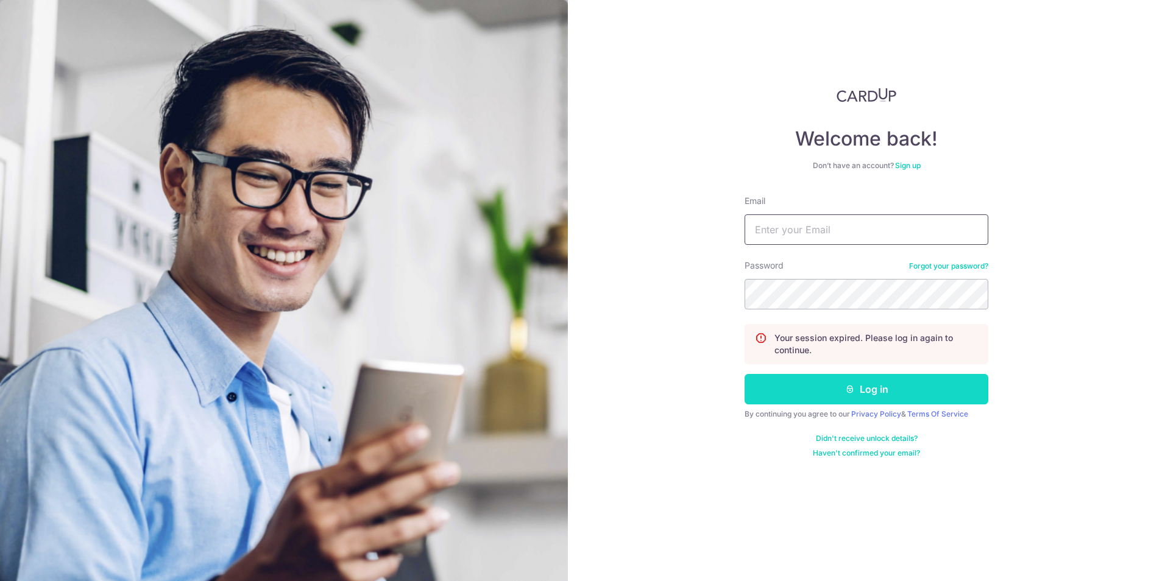
type input "pc@pesttech.com.sg"
click at [784, 395] on button "Log in" at bounding box center [867, 389] width 244 height 30
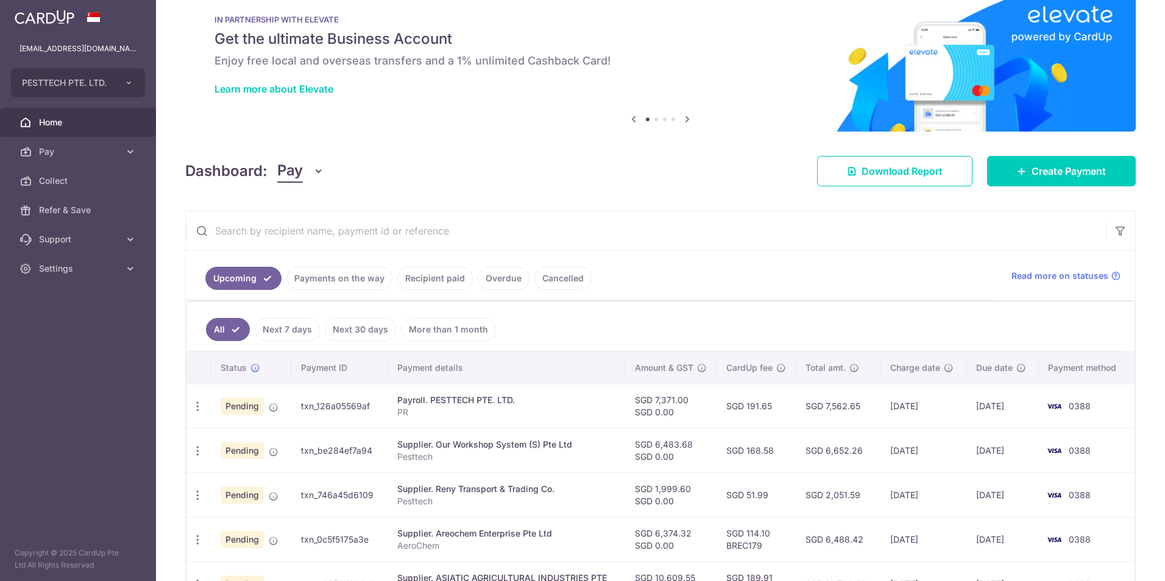
scroll to position [244, 0]
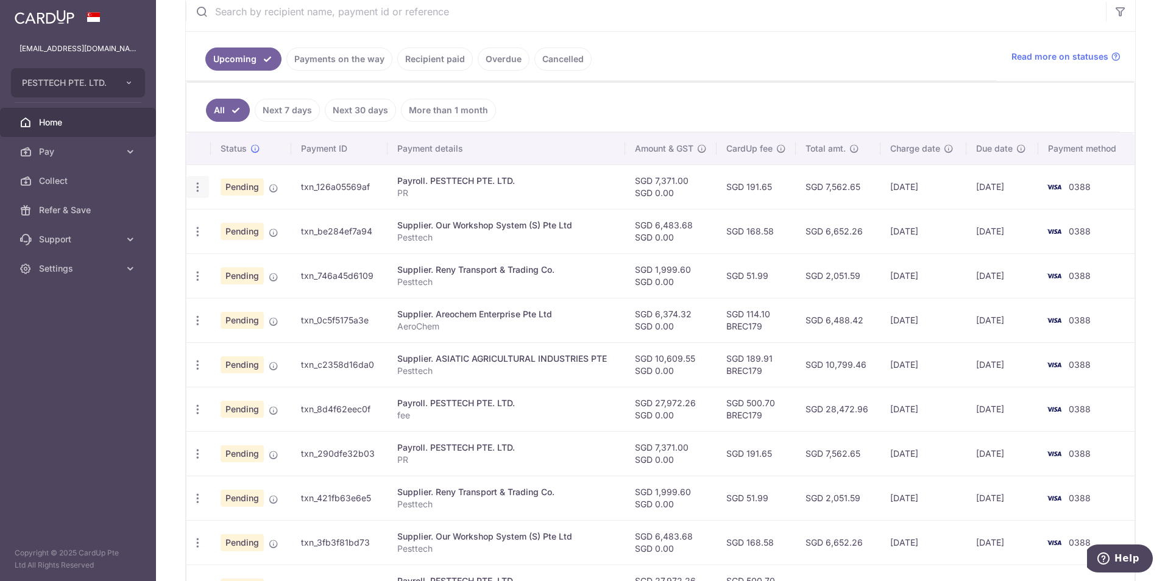
click at [201, 186] on icon "button" at bounding box center [197, 187] width 13 height 13
click at [199, 194] on icon "button" at bounding box center [197, 187] width 13 height 13
click at [199, 234] on icon "button" at bounding box center [197, 231] width 13 height 13
click at [199, 194] on icon "button" at bounding box center [197, 187] width 13 height 13
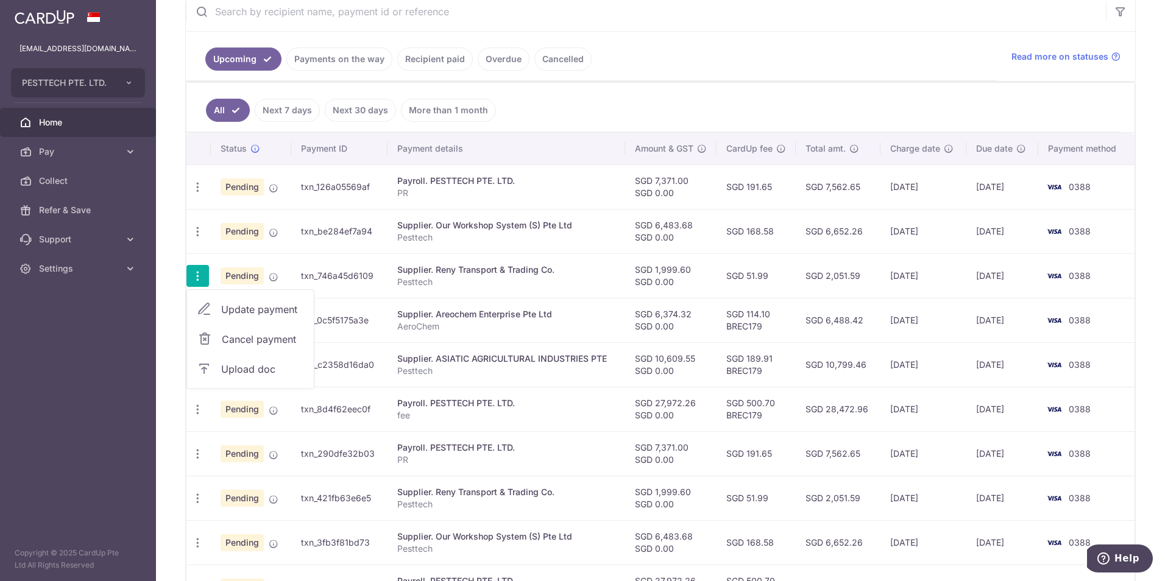
click at [199, 278] on icon "button" at bounding box center [197, 276] width 13 height 13
click at [203, 194] on icon "button" at bounding box center [197, 187] width 13 height 13
click at [254, 303] on span "Update payment" at bounding box center [262, 309] width 83 height 15
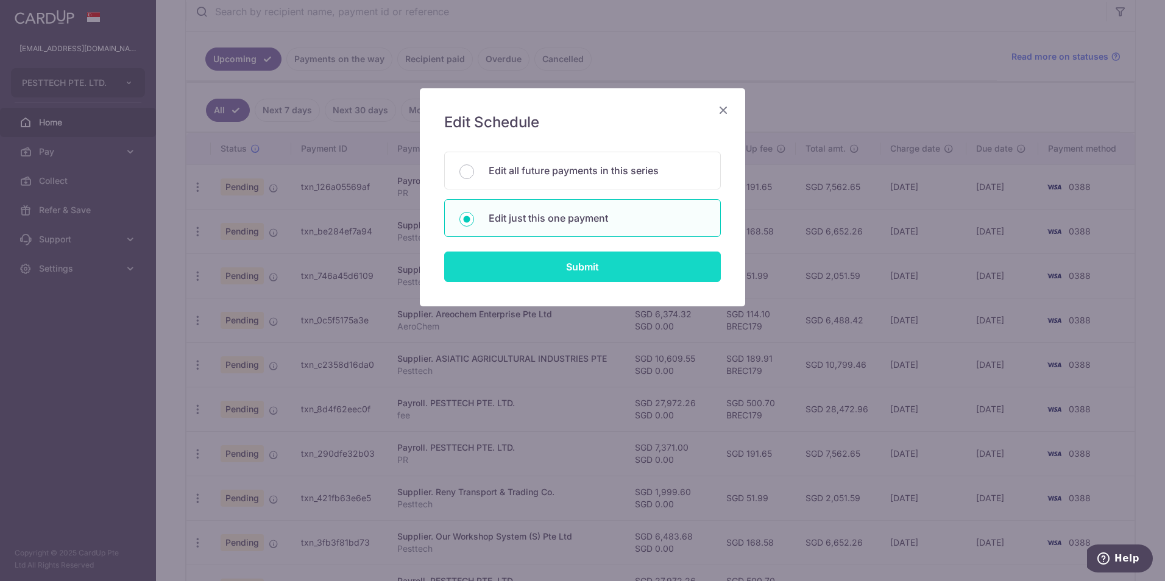
click at [530, 271] on input "Submit" at bounding box center [582, 267] width 277 height 30
radio input "true"
type input "1,999.60"
type input "0.00"
type input "[DATE]"
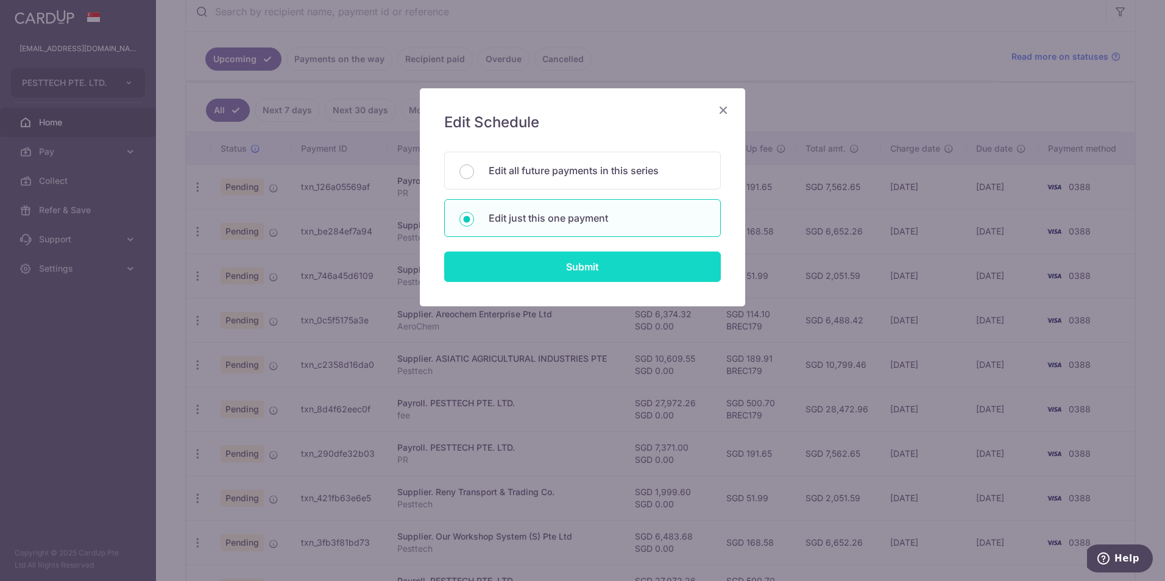
type input "Pesttech"
type input "Reny"
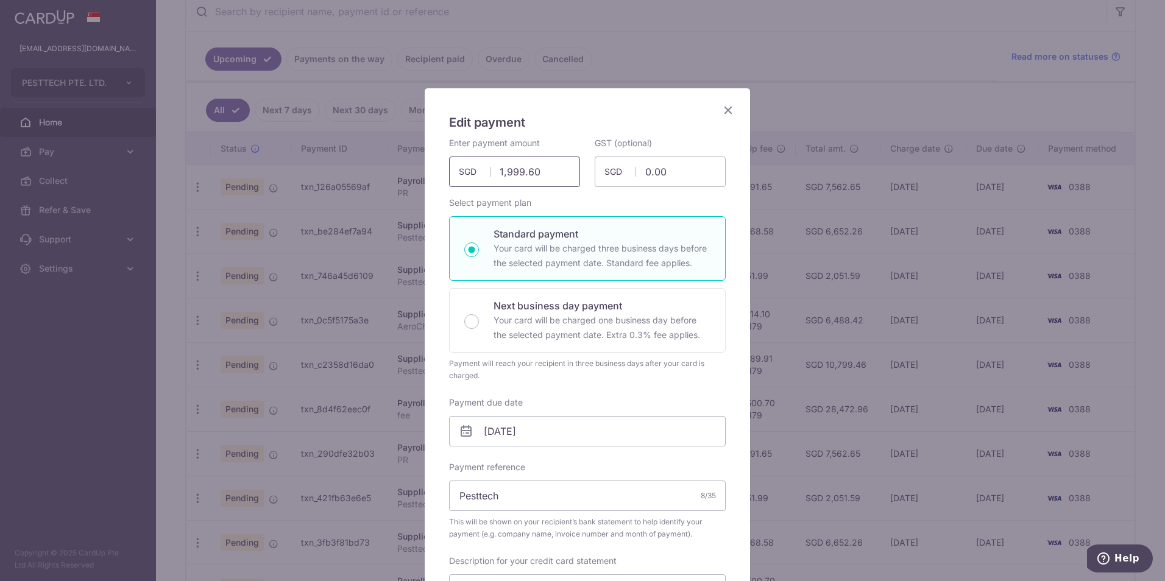
drag, startPoint x: 543, startPoint y: 176, endPoint x: 471, endPoint y: 170, distance: 72.2
click at [471, 170] on div "1,999.60 1999.60 SGD" at bounding box center [514, 172] width 131 height 30
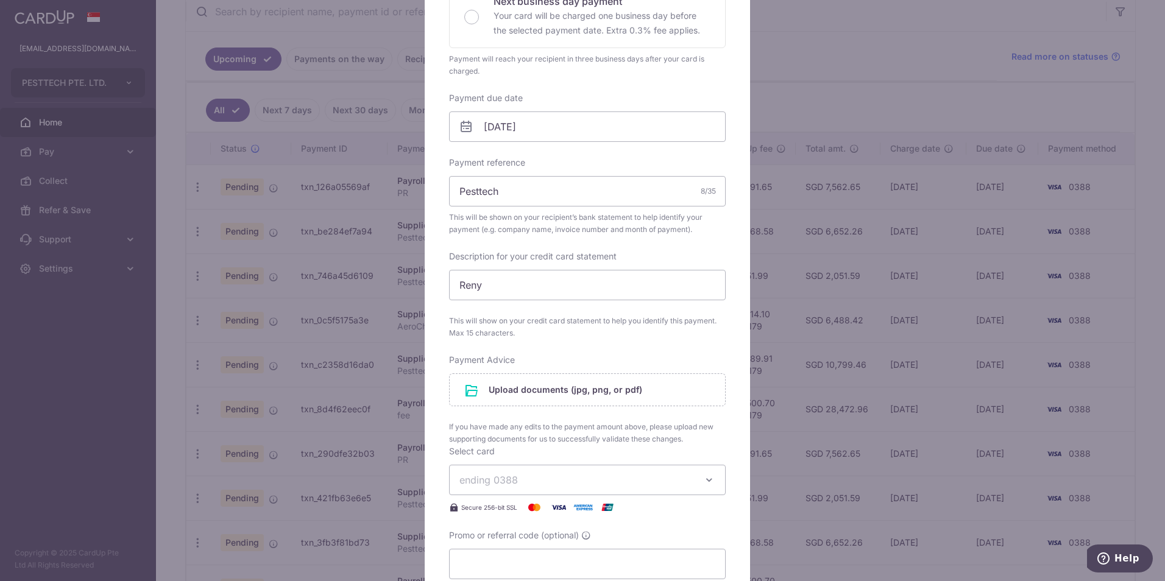
scroll to position [427, 0]
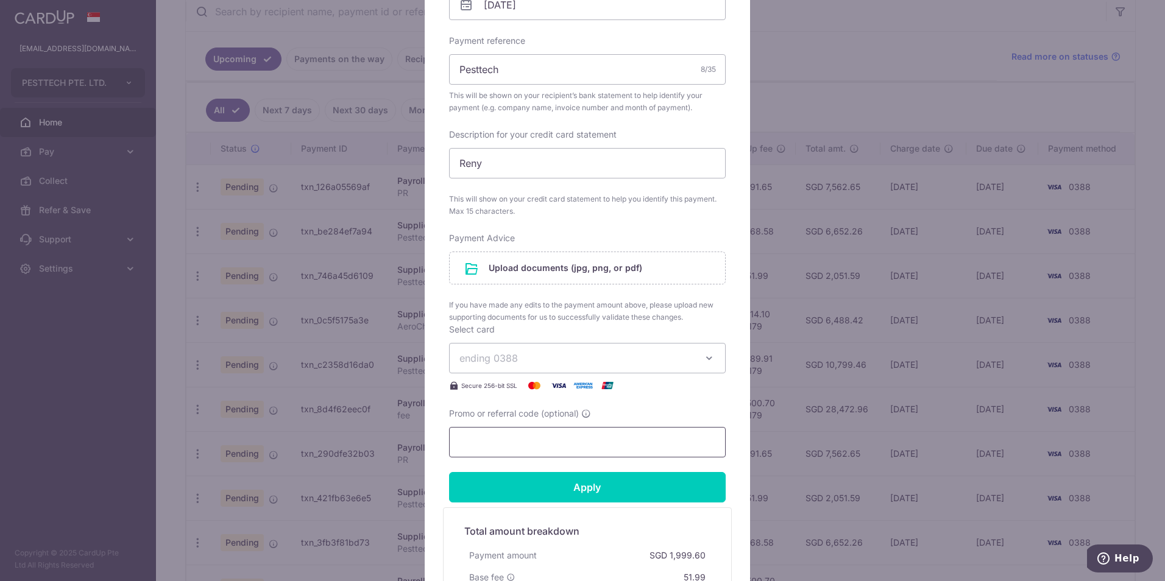
type input "2,226.07"
click at [492, 446] on input "Promo or referral code (optional)" at bounding box center [587, 442] width 277 height 30
paste input "BREC179"
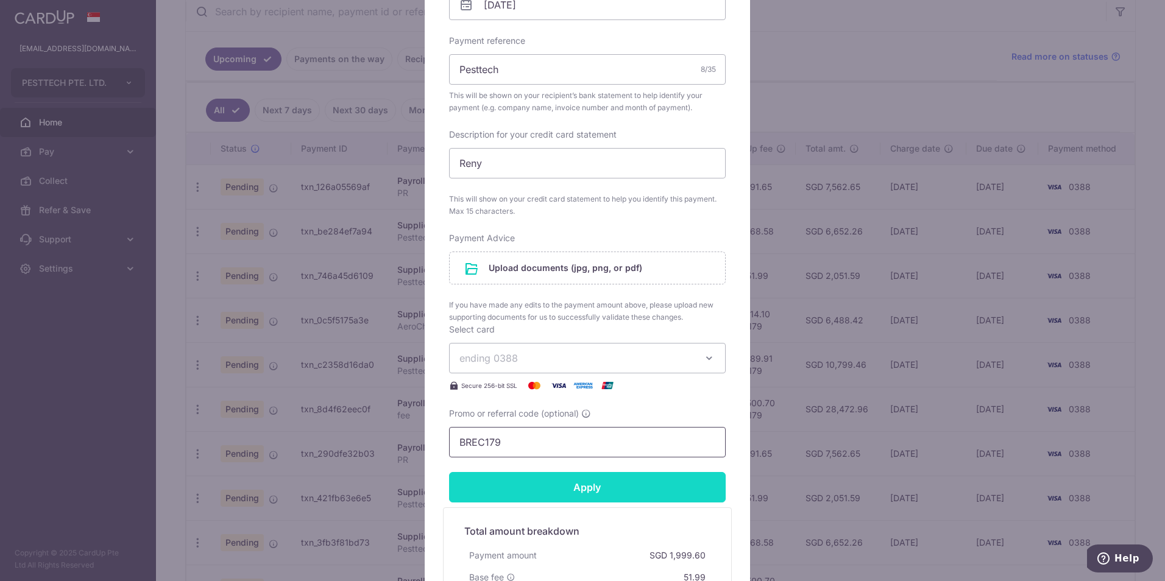
type input "BREC179"
click at [494, 477] on input "Apply" at bounding box center [587, 487] width 277 height 30
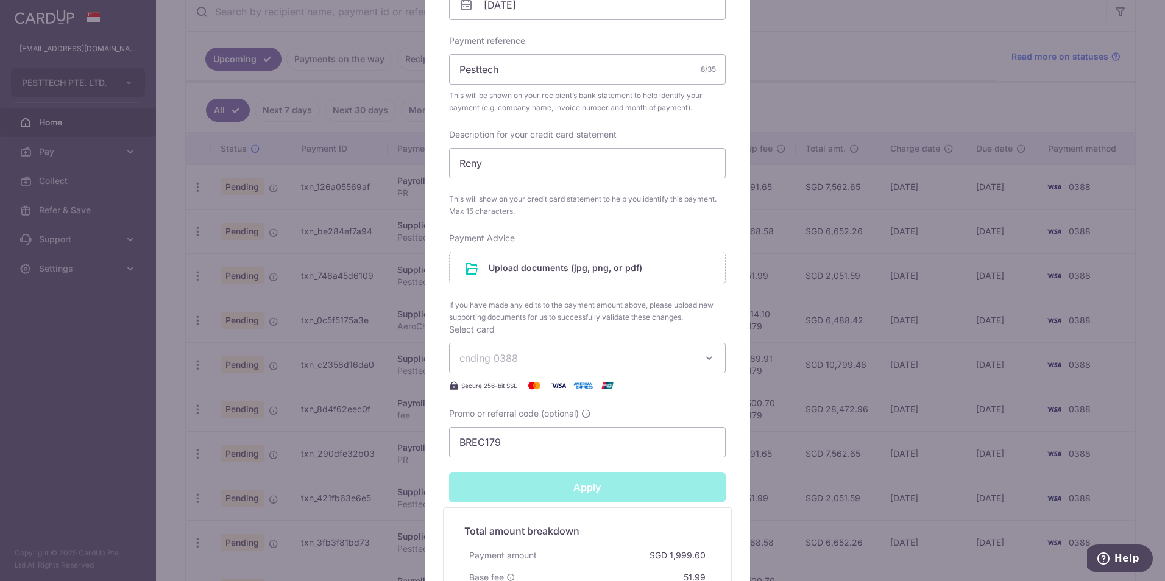
type input "Successfully Applied"
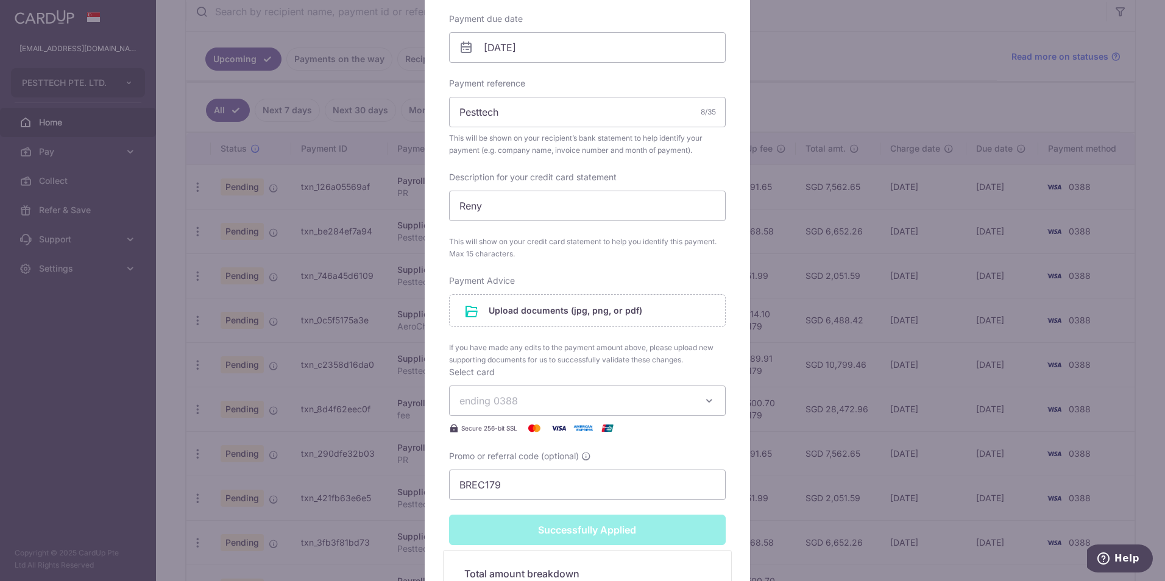
scroll to position [469, 0]
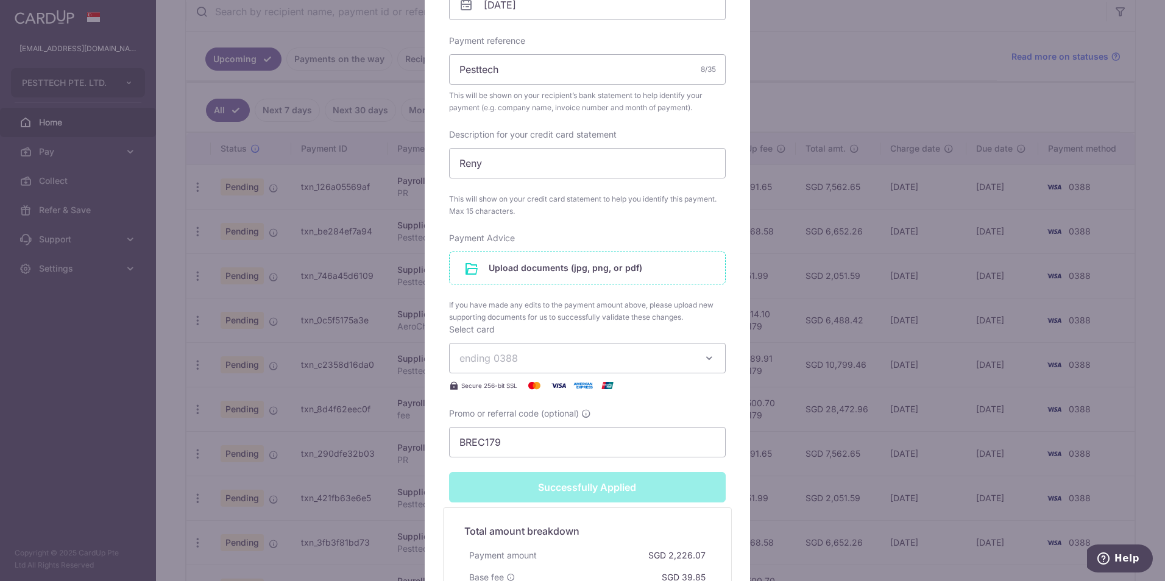
click at [531, 267] on input "file" at bounding box center [587, 268] width 275 height 32
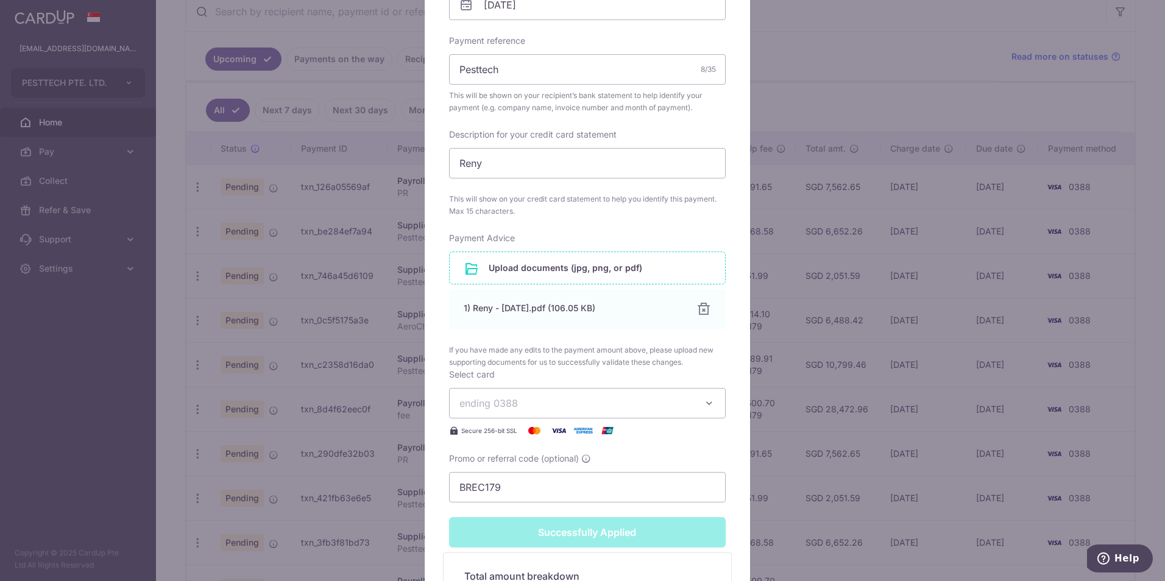
click at [511, 536] on div "Successfully Applied" at bounding box center [587, 532] width 291 height 30
click at [483, 534] on div "Successfully Applied" at bounding box center [587, 532] width 291 height 30
click at [498, 530] on div "Successfully Applied" at bounding box center [587, 532] width 291 height 30
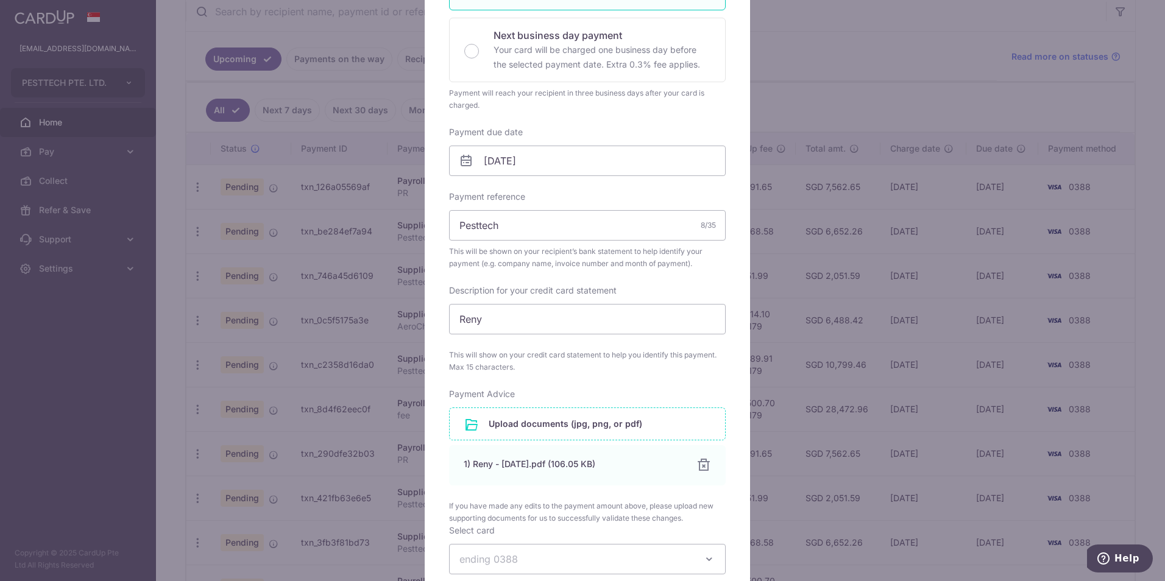
scroll to position [104, 0]
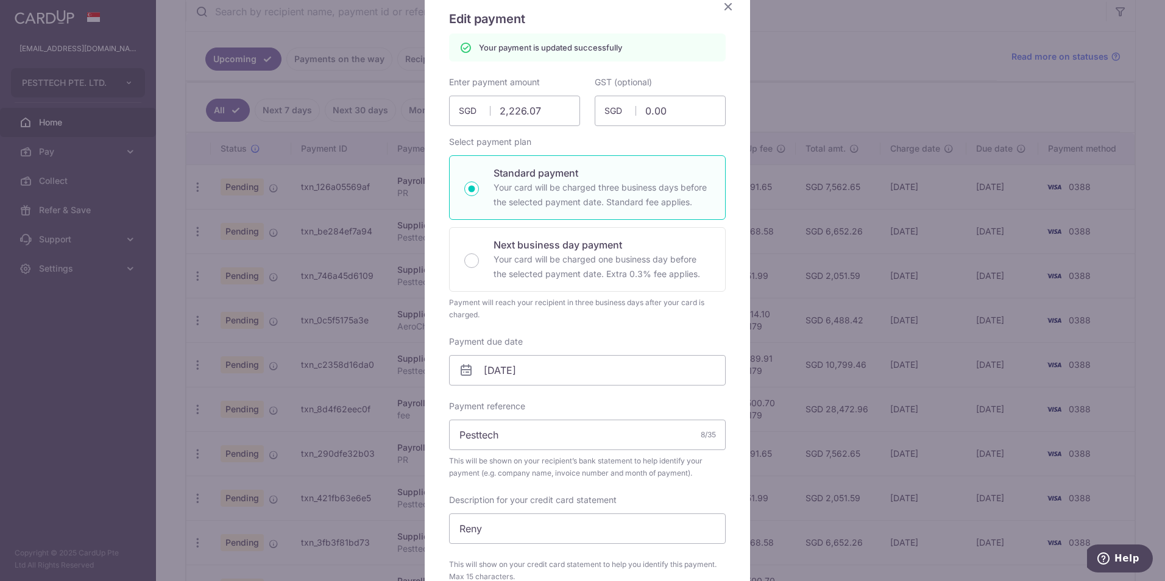
click at [728, 6] on icon "Close" at bounding box center [728, 6] width 15 height 15
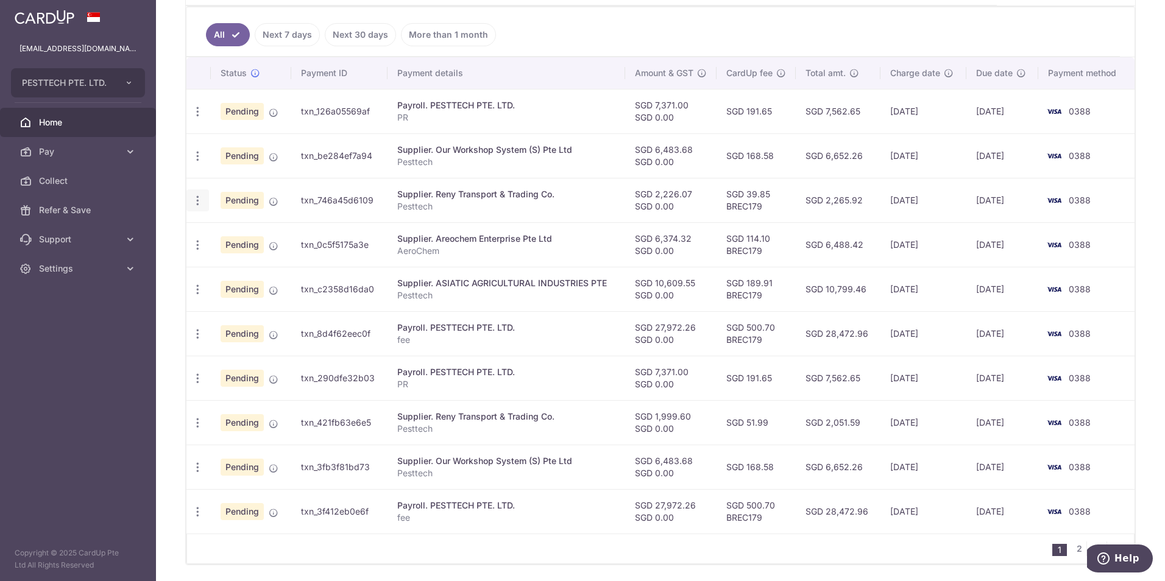
click at [194, 118] on icon "button" at bounding box center [197, 111] width 13 height 13
click at [216, 300] on link "Upload doc" at bounding box center [250, 293] width 127 height 29
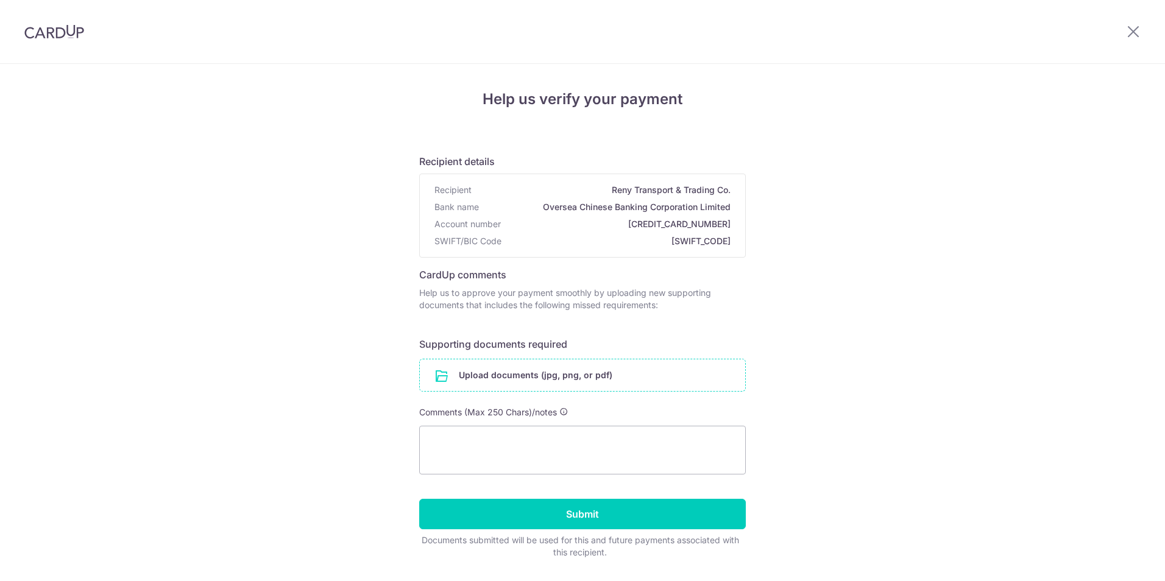
click at [482, 377] on input "file" at bounding box center [582, 376] width 325 height 32
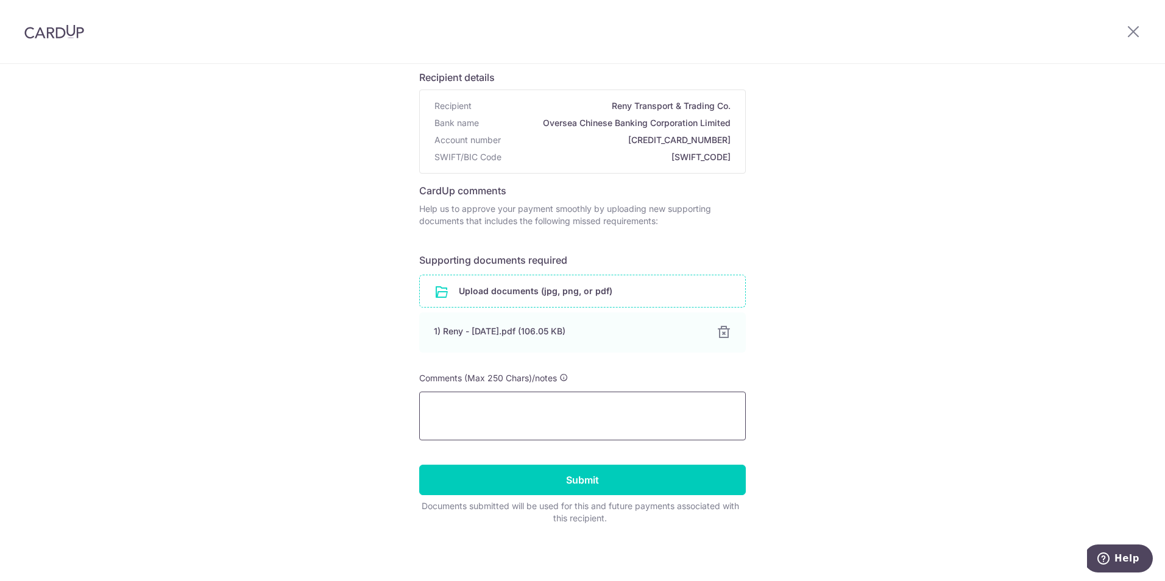
scroll to position [85, 0]
click at [515, 485] on input "Submit" at bounding box center [582, 479] width 327 height 30
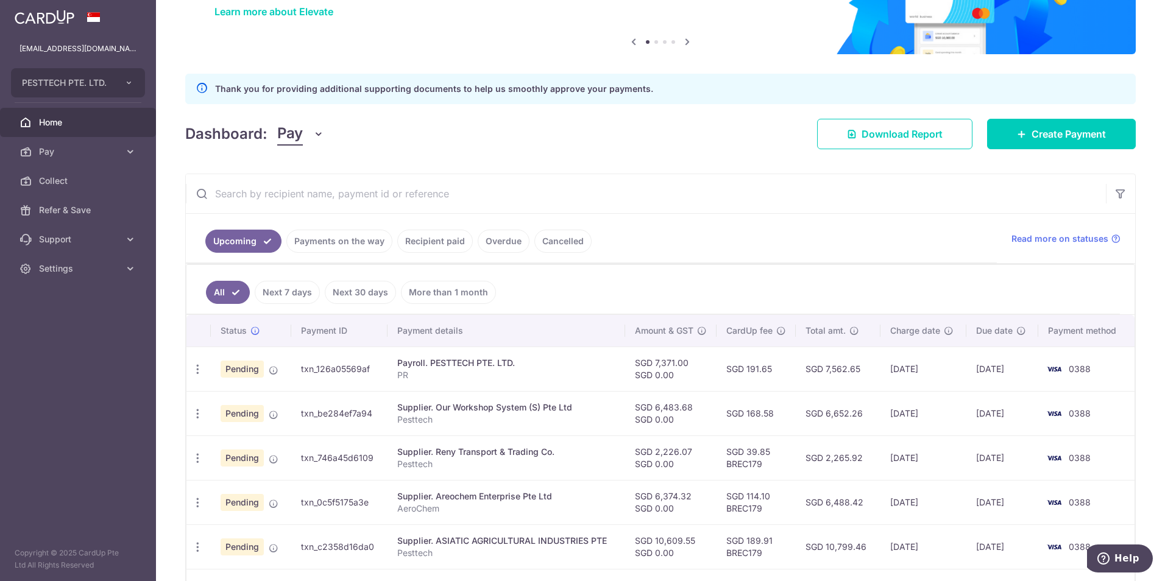
scroll to position [244, 0]
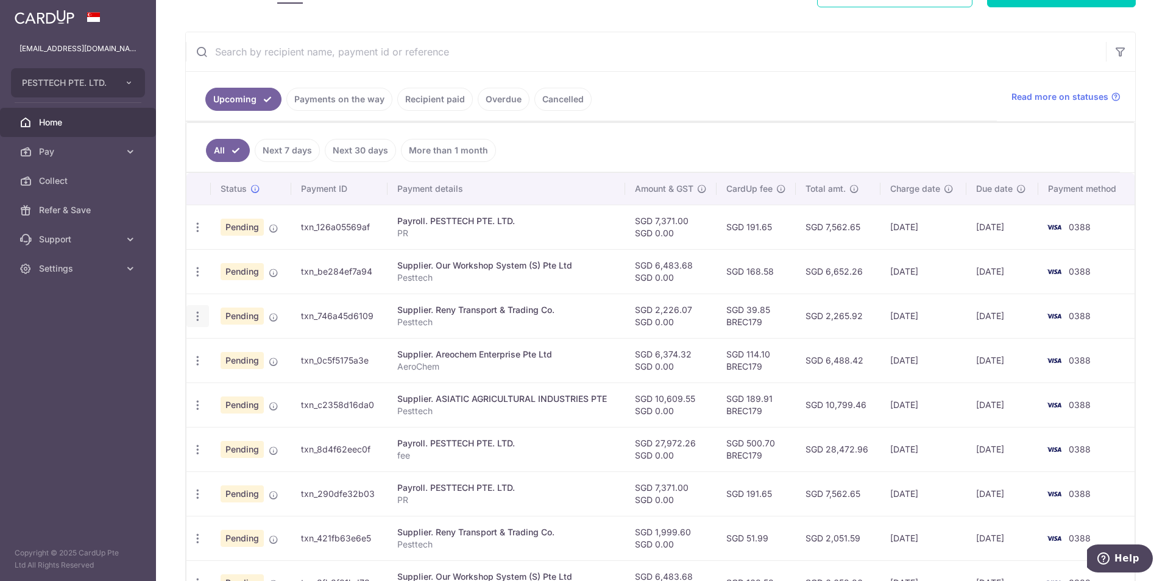
click at [197, 234] on icon "button" at bounding box center [197, 227] width 13 height 13
click at [173, 280] on div "× Pause Schedule Pause all future payments in this series Pause just this one p…" at bounding box center [660, 290] width 1009 height 581
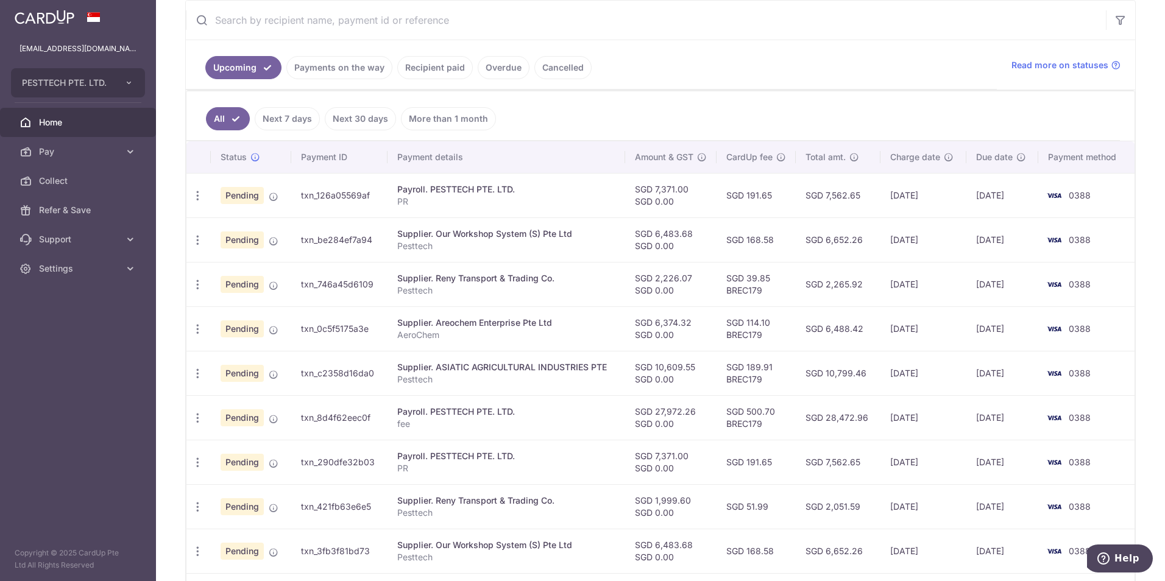
scroll to position [305, 0]
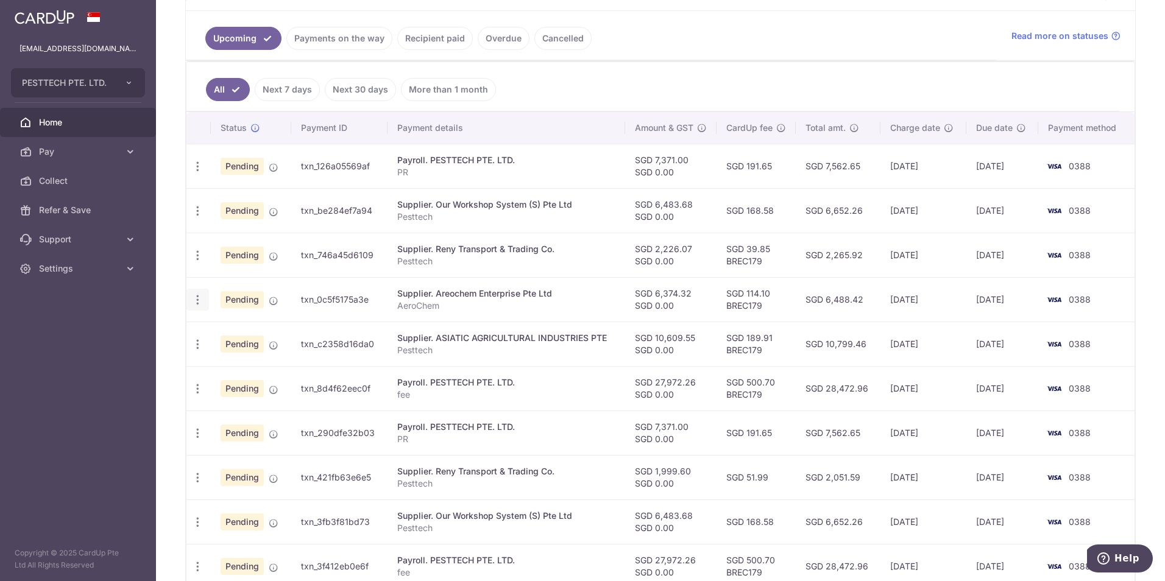
click at [199, 173] on icon "button" at bounding box center [197, 166] width 13 height 13
click at [235, 361] on span "Cancel payment" at bounding box center [263, 363] width 82 height 15
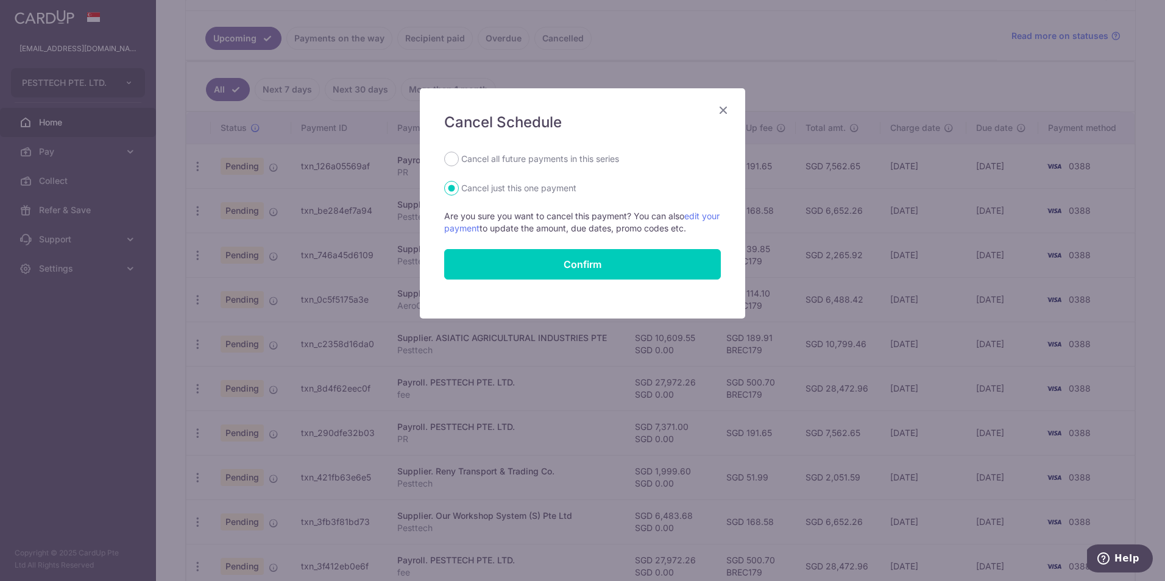
click at [517, 158] on label "Cancel all future payments in this series" at bounding box center [540, 159] width 158 height 15
click at [459, 158] on input "Cancel all future payments in this series" at bounding box center [451, 159] width 15 height 15
radio input "true"
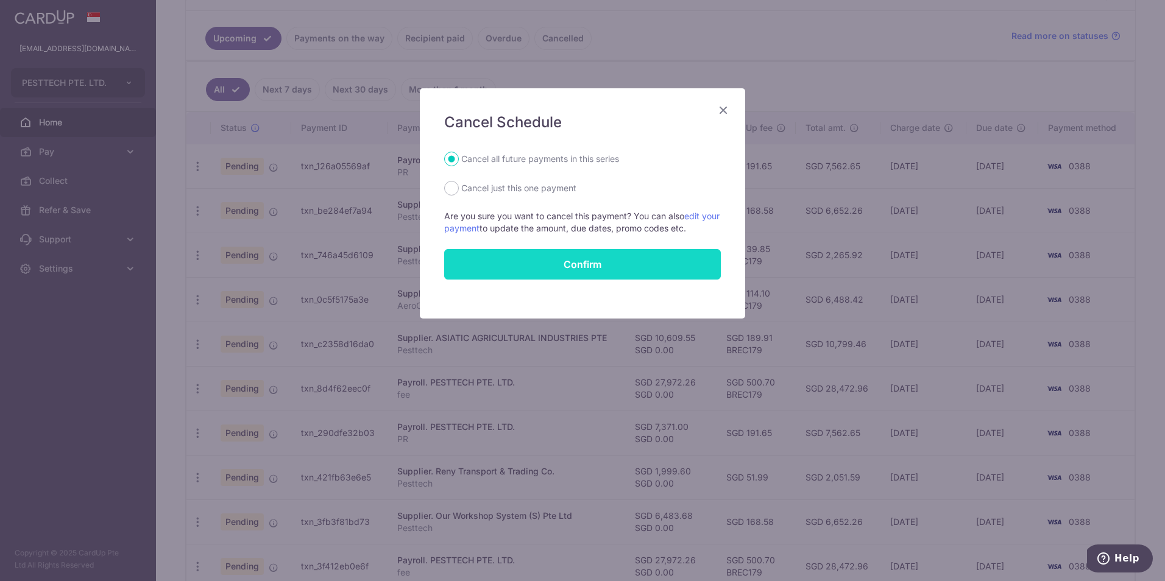
click at [531, 268] on input "Confirm" at bounding box center [582, 264] width 277 height 30
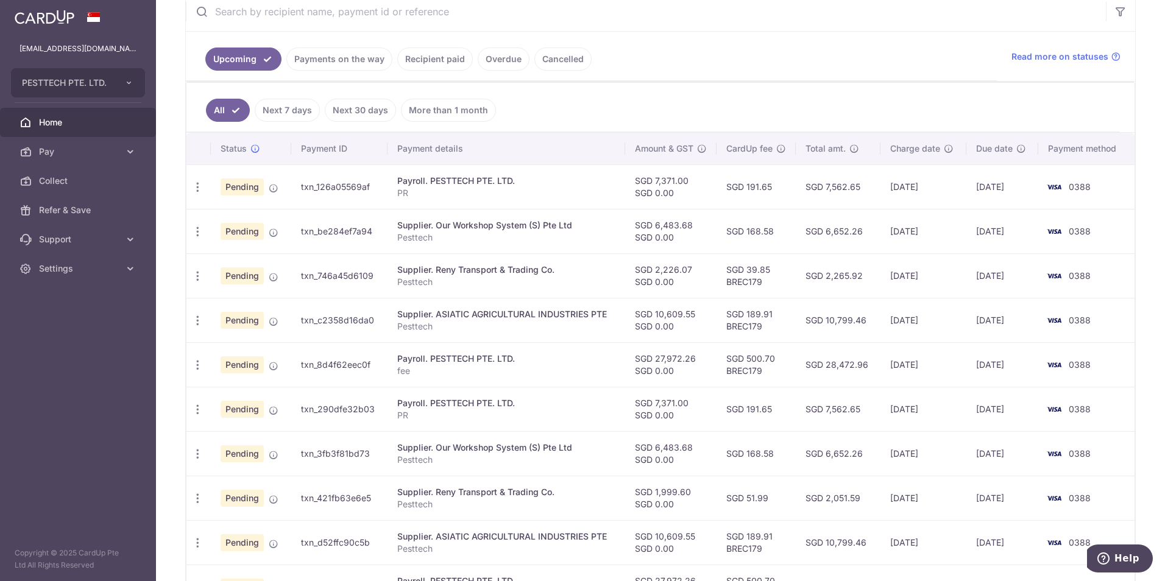
scroll to position [305, 0]
